Goal: Information Seeking & Learning: Learn about a topic

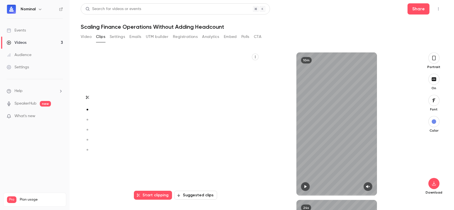
scroll to position [147, 0]
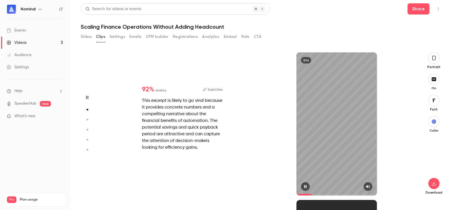
type input "***"
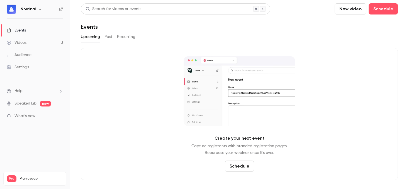
click at [109, 38] on button "Past" at bounding box center [108, 36] width 8 height 9
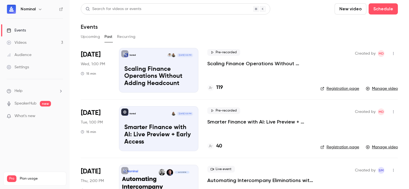
click at [147, 67] on p "Scaling Finance Operations Without Adding Headcount" at bounding box center [158, 76] width 69 height 21
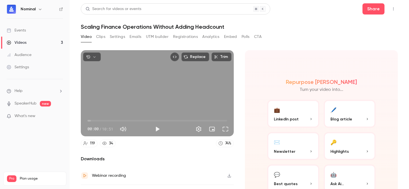
click at [101, 38] on button "Clips" at bounding box center [100, 36] width 9 height 9
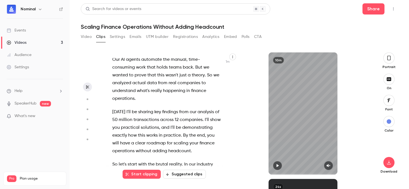
scroll to position [175, 0]
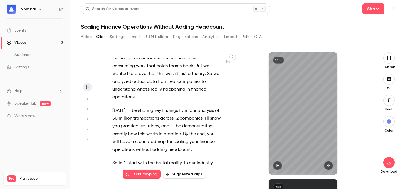
click at [187, 174] on button "Suggested clips" at bounding box center [184, 174] width 43 height 9
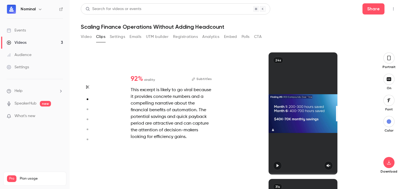
scroll to position [0, 0]
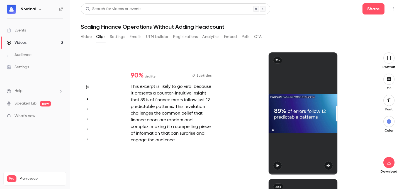
type input "*"
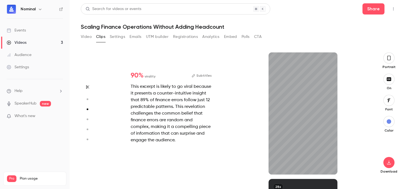
scroll to position [253, 0]
click at [389, 77] on icon "button" at bounding box center [389, 79] width 4 height 4
click at [388, 61] on button "button" at bounding box center [388, 57] width 11 height 11
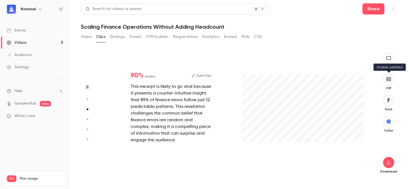
click at [391, 80] on icon "button" at bounding box center [388, 79] width 4 height 4
click at [390, 164] on icon "button" at bounding box center [388, 162] width 7 height 4
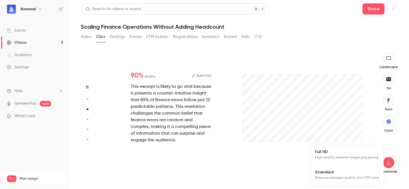
click at [353, 162] on li "Full HD High quality requires longer processing" at bounding box center [347, 154] width 73 height 20
type input "****"
